Goal: Task Accomplishment & Management: Complete application form

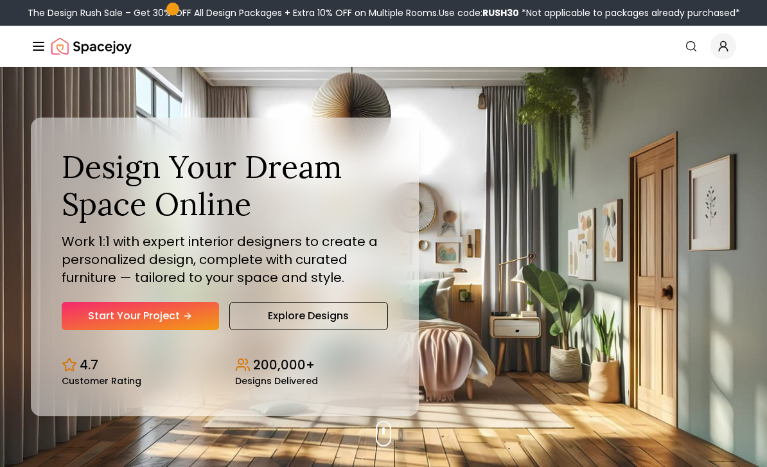
click at [89, 330] on link "Start Your Project" at bounding box center [140, 316] width 157 height 28
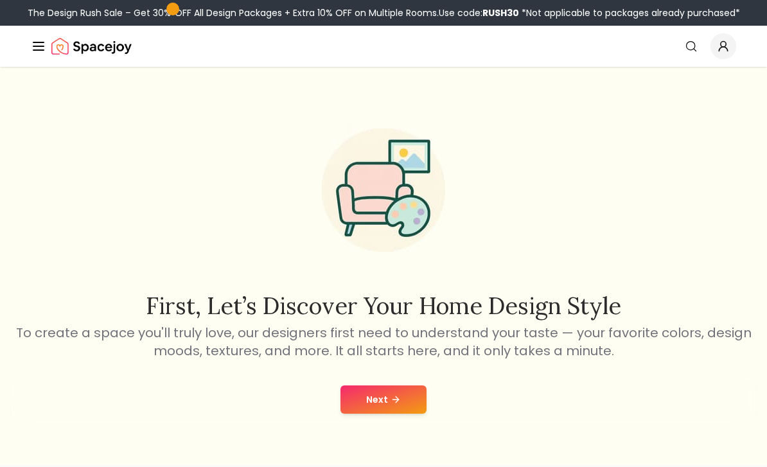
click at [374, 410] on button "Next" at bounding box center [384, 400] width 86 height 28
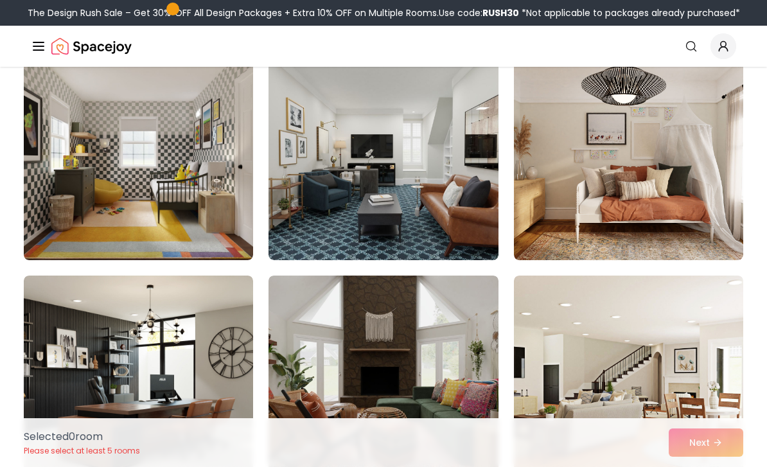
scroll to position [120, 0]
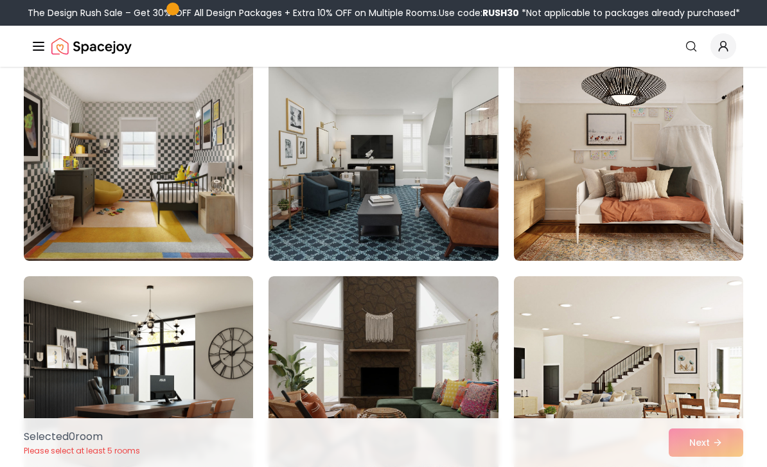
click at [64, 213] on img at bounding box center [138, 158] width 229 height 206
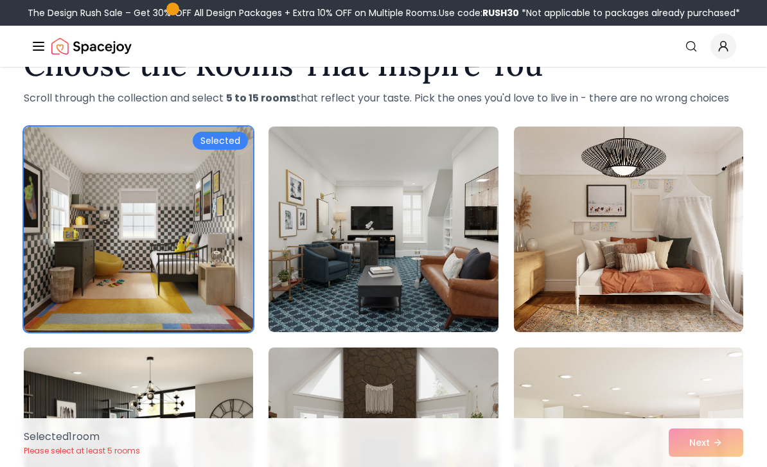
scroll to position [0, 0]
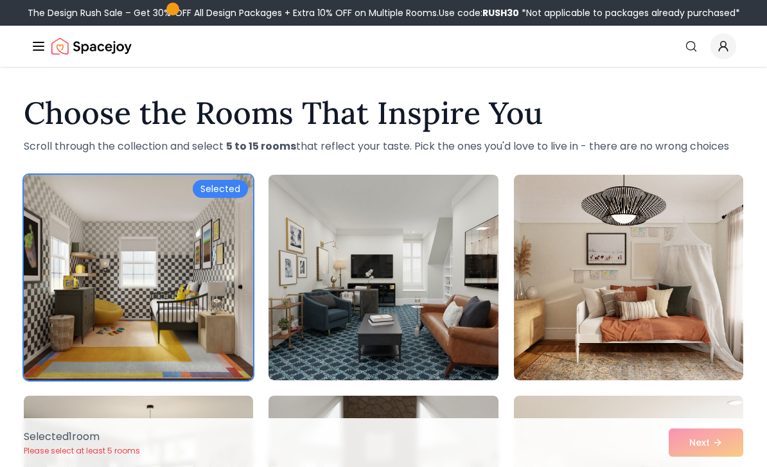
click at [87, 256] on img at bounding box center [138, 278] width 229 height 206
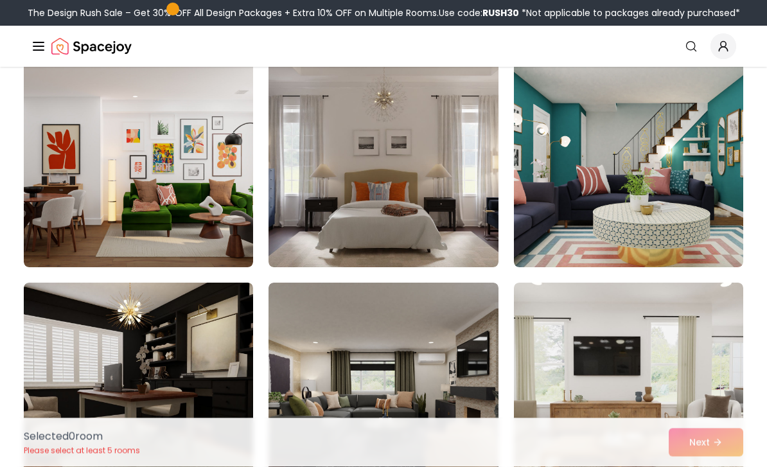
scroll to position [776, 0]
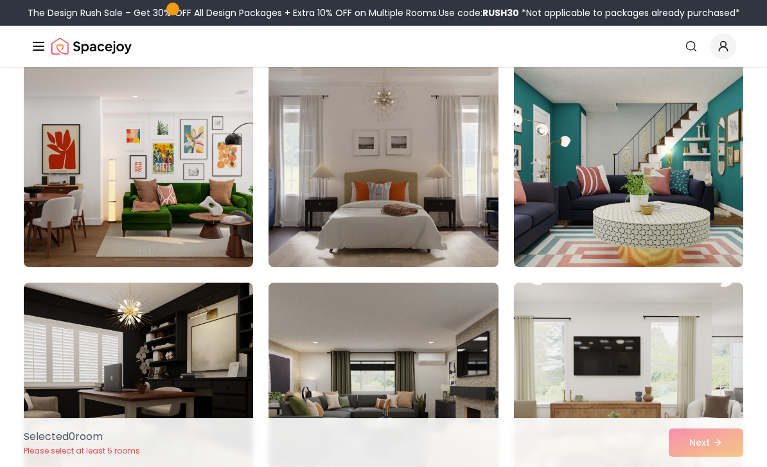
click at [334, 235] on img at bounding box center [383, 165] width 229 height 206
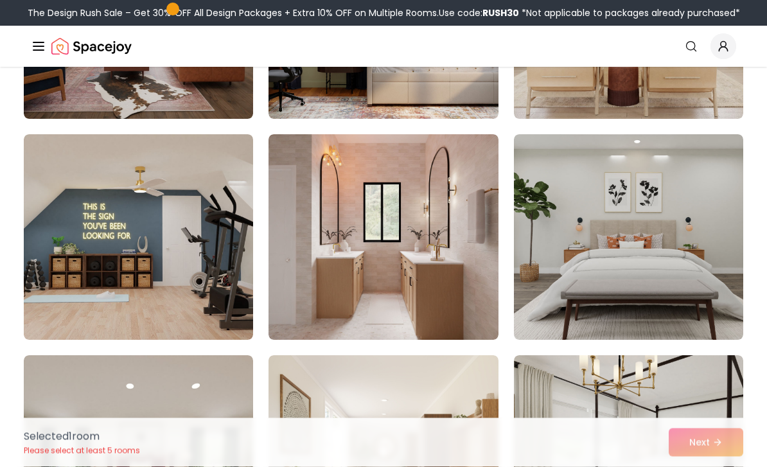
scroll to position [1367, 0]
click at [697, 265] on img at bounding box center [628, 237] width 229 height 206
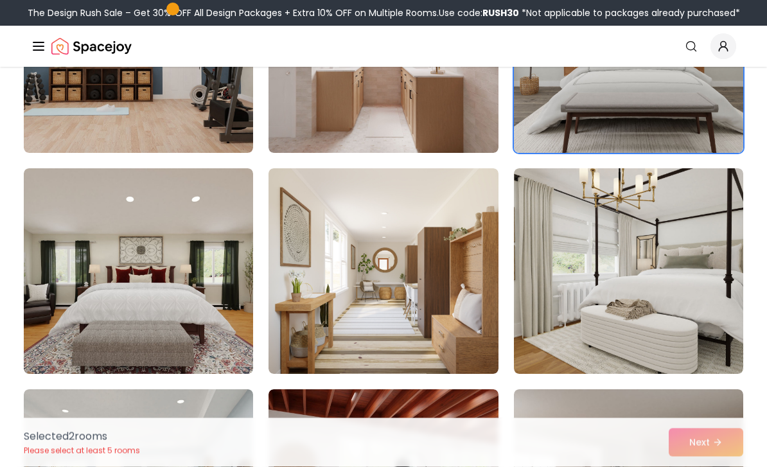
scroll to position [1561, 0]
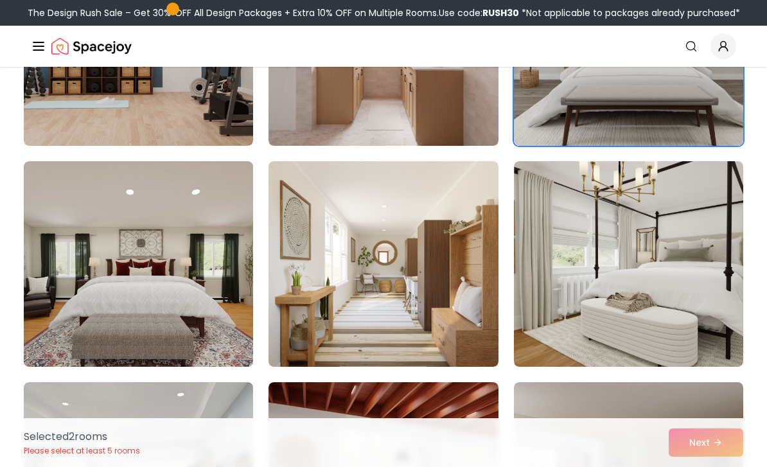
click at [90, 249] on img at bounding box center [138, 264] width 229 height 206
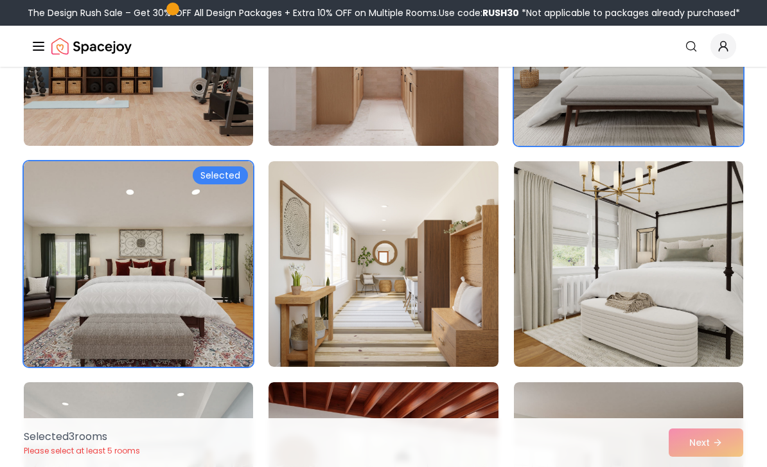
click at [707, 273] on img at bounding box center [628, 264] width 229 height 206
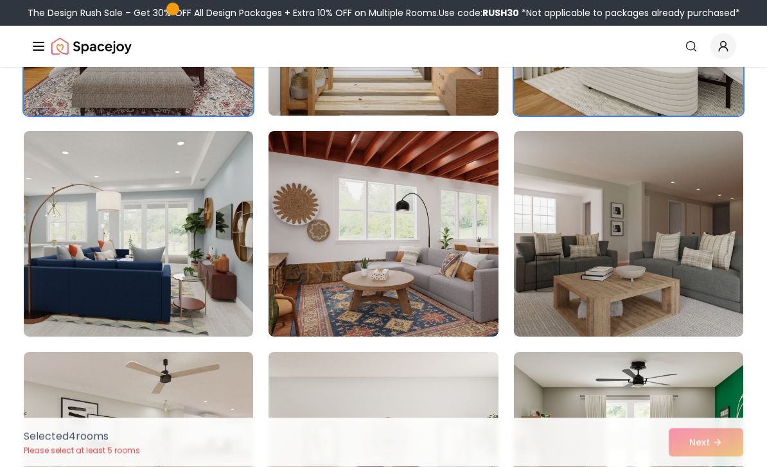
scroll to position [1812, 0]
click at [721, 467] on div "Selected 4 room s Please select at least 5 rooms Next" at bounding box center [383, 442] width 740 height 49
click at [729, 467] on div "Selected 4 room s Please select at least 5 rooms Next" at bounding box center [383, 442] width 740 height 49
click at [732, 467] on div "Selected 4 room s Please select at least 5 rooms Next" at bounding box center [383, 442] width 740 height 49
click at [734, 467] on div "Selected 4 room s Please select at least 5 rooms Next" at bounding box center [383, 442] width 740 height 49
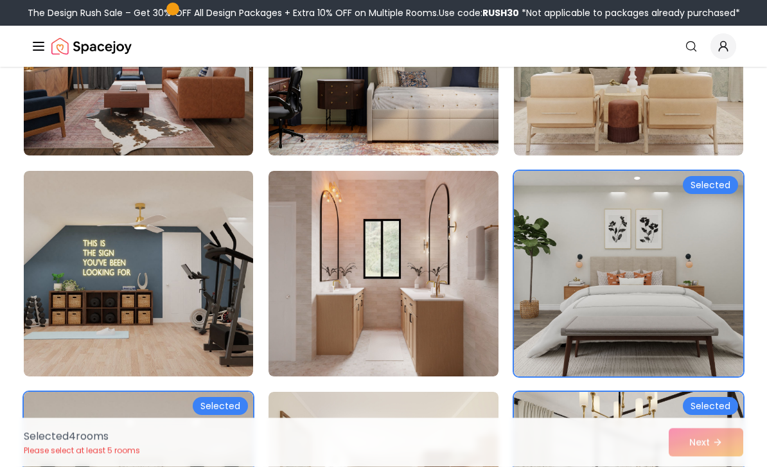
scroll to position [1250, 0]
